Goal: Transaction & Acquisition: Book appointment/travel/reservation

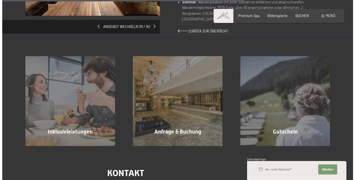
scroll to position [447, 0]
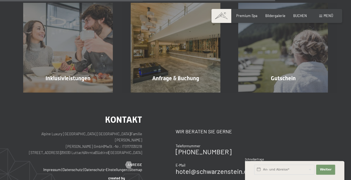
click at [322, 18] on div "Menü" at bounding box center [326, 15] width 14 height 5
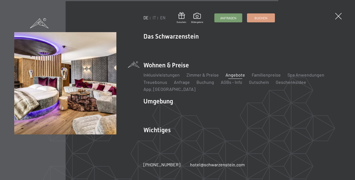
click at [232, 77] on link "Angebote" at bounding box center [236, 74] width 20 height 5
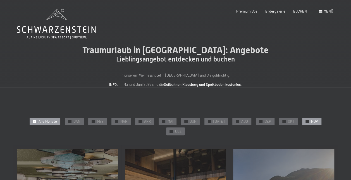
click at [311, 120] on span "NOV" at bounding box center [314, 121] width 7 height 5
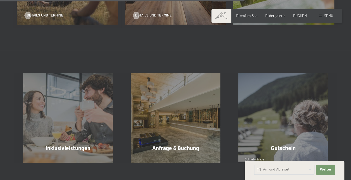
scroll to position [363, 0]
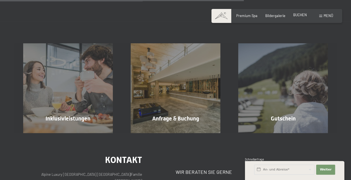
click at [303, 16] on span "BUCHEN" at bounding box center [300, 15] width 14 height 4
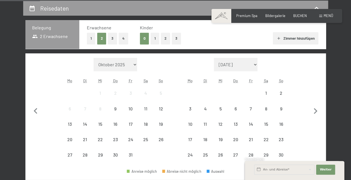
scroll to position [112, 0]
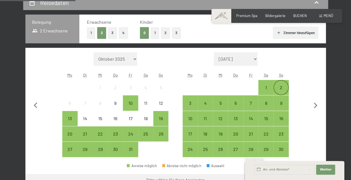
click at [281, 90] on div "2" at bounding box center [281, 92] width 14 height 14
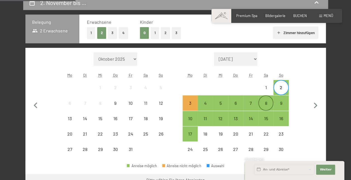
drag, startPoint x: 234, startPoint y: 104, endPoint x: 268, endPoint y: 101, distance: 33.6
click at [234, 104] on div "6" at bounding box center [236, 108] width 14 height 14
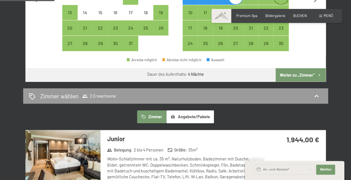
scroll to position [223, 0]
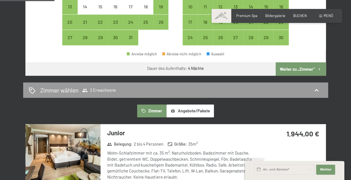
click at [310, 69] on button "Weiter zu „Zimmer“" at bounding box center [301, 68] width 50 height 13
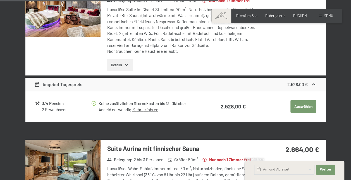
scroll to position [860, 0]
